Goal: Task Accomplishment & Management: Use online tool/utility

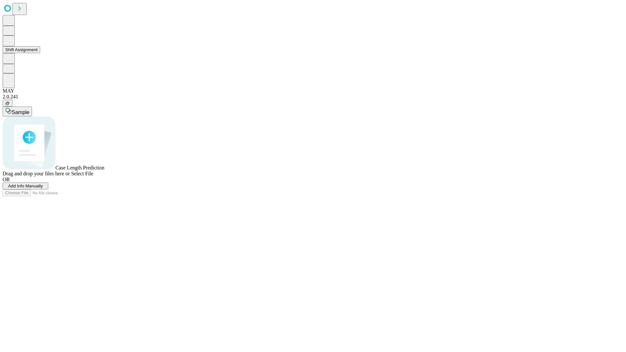
click at [40, 53] on button "Shift Assignment" at bounding box center [21, 49] width 37 height 7
